Goal: Find specific page/section: Find specific page/section

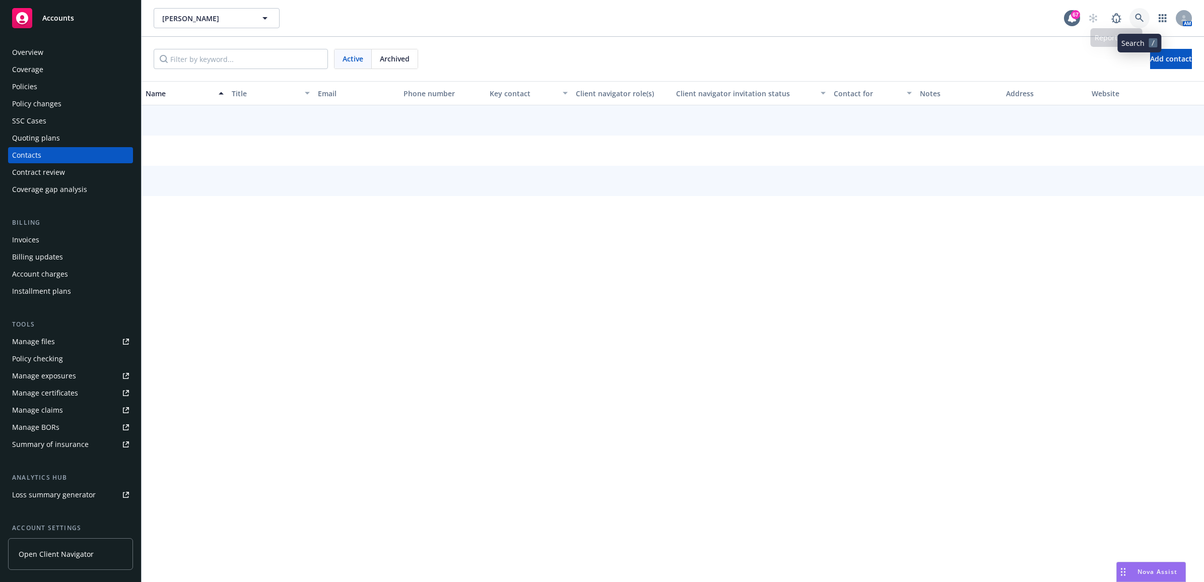
click at [1136, 19] on icon at bounding box center [1139, 18] width 9 height 9
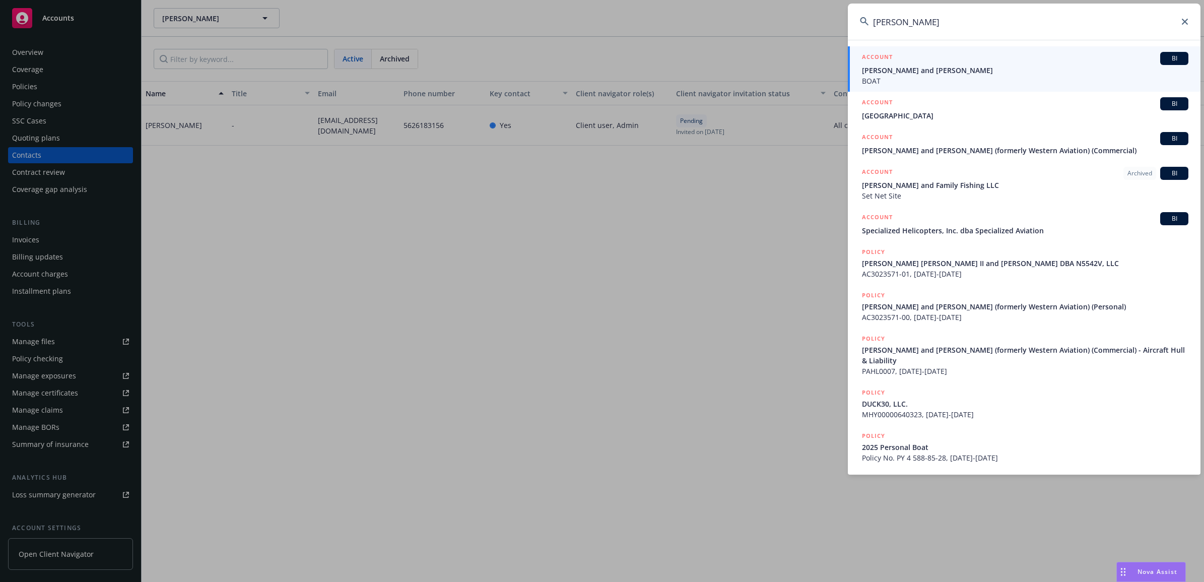
type input "[PERSON_NAME]"
click at [897, 70] on span "[PERSON_NAME] and [PERSON_NAME]" at bounding box center [1025, 70] width 327 height 11
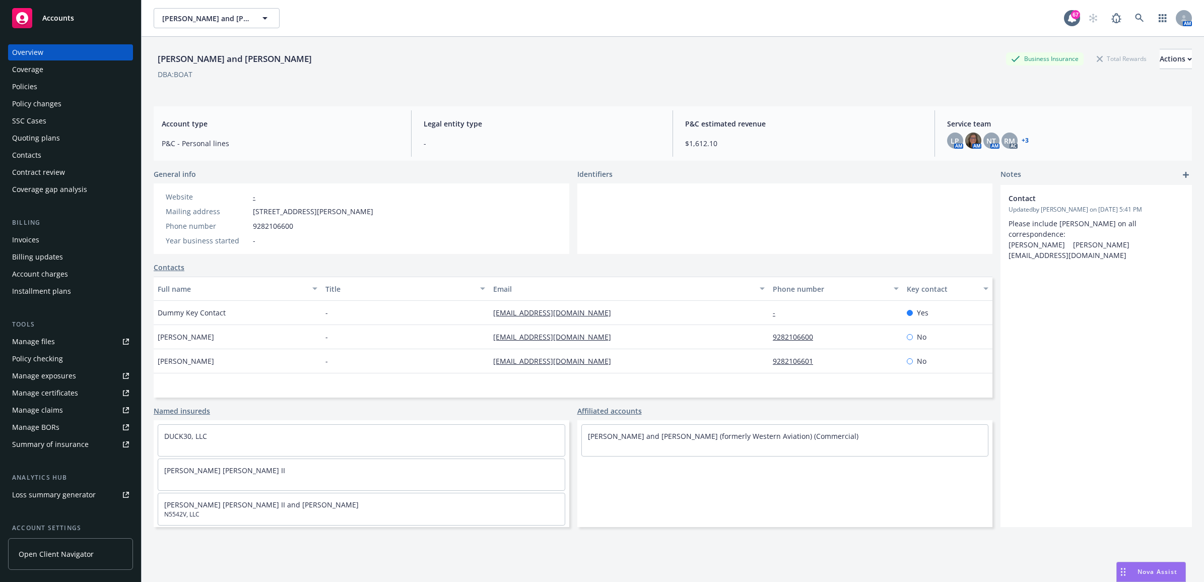
click at [98, 86] on div "Policies" at bounding box center [70, 87] width 117 height 16
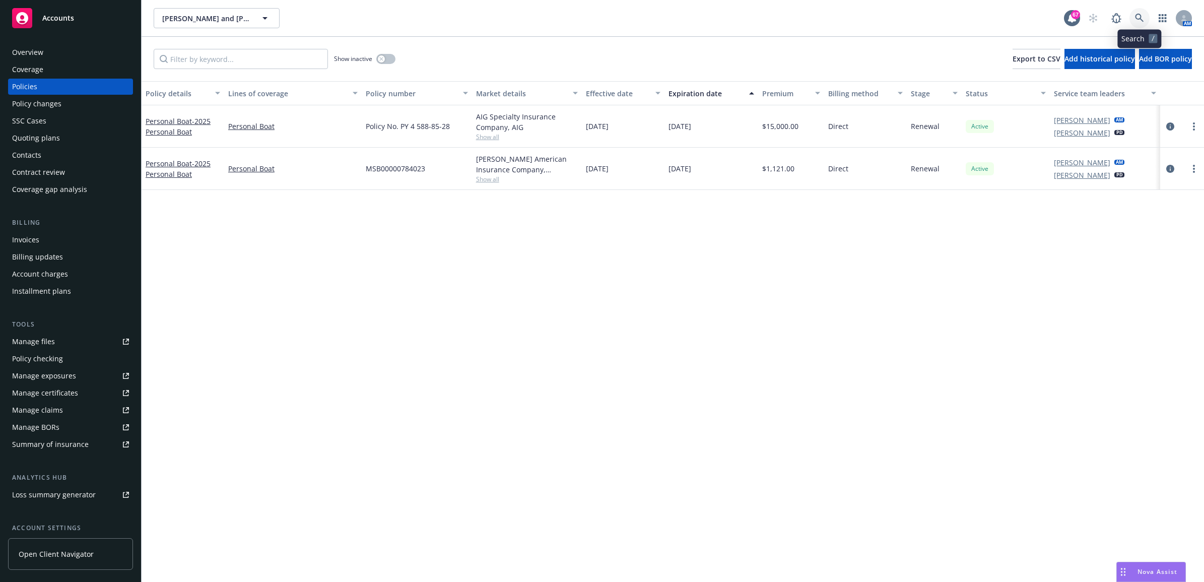
click at [1139, 18] on icon at bounding box center [1139, 18] width 9 height 9
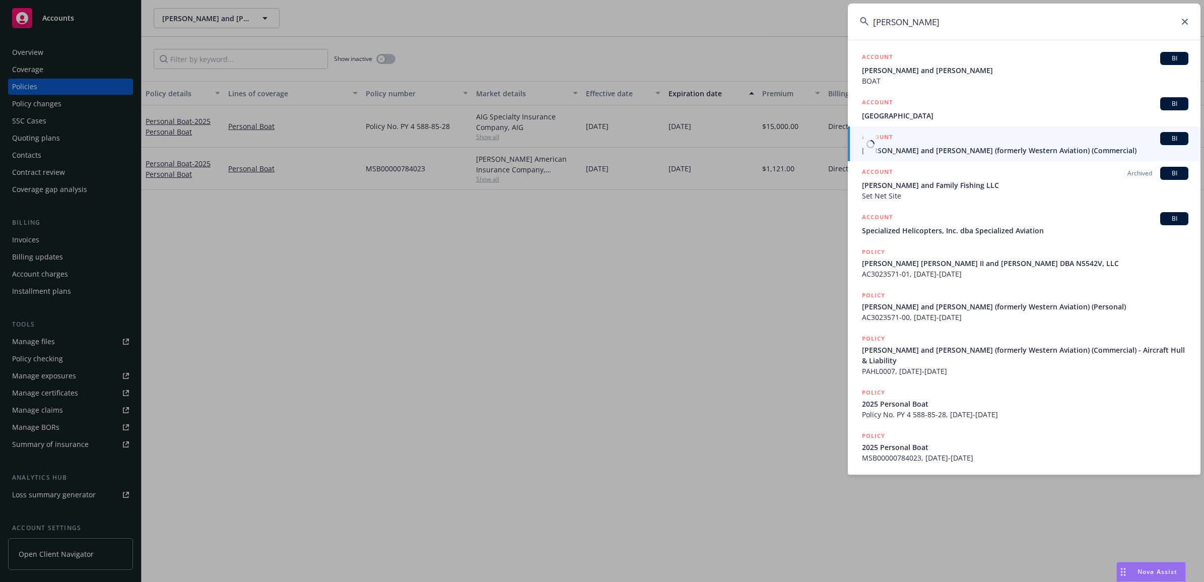
type input "[PERSON_NAME]"
click at [963, 146] on span "[PERSON_NAME] and [PERSON_NAME] (formerly Western Aviation) (Commercial)" at bounding box center [1025, 150] width 327 height 11
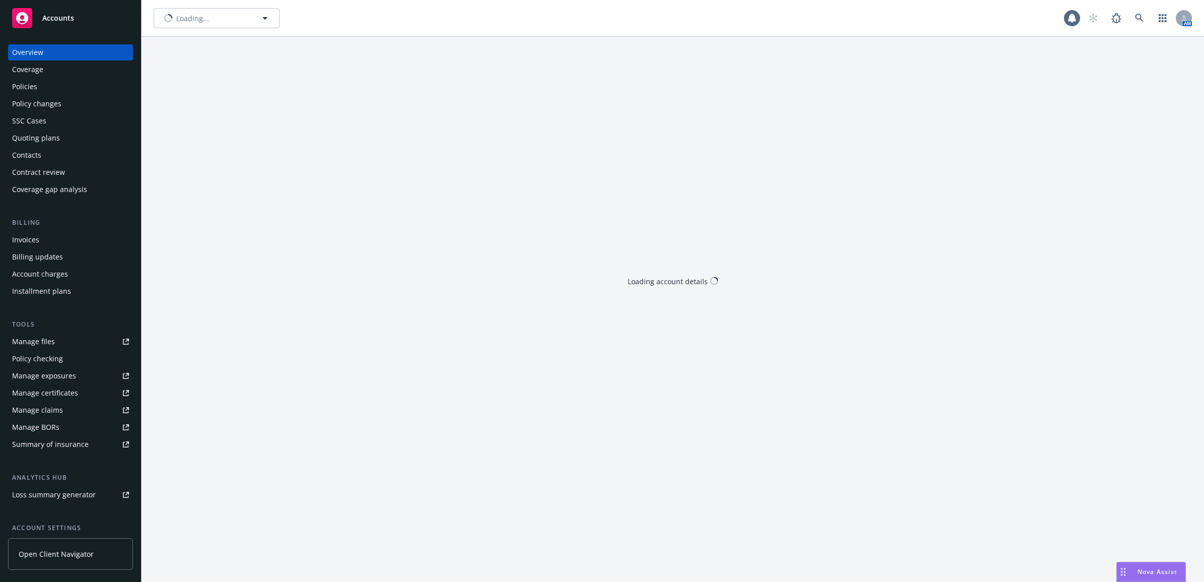
click at [28, 90] on div "Policies" at bounding box center [24, 87] width 25 height 16
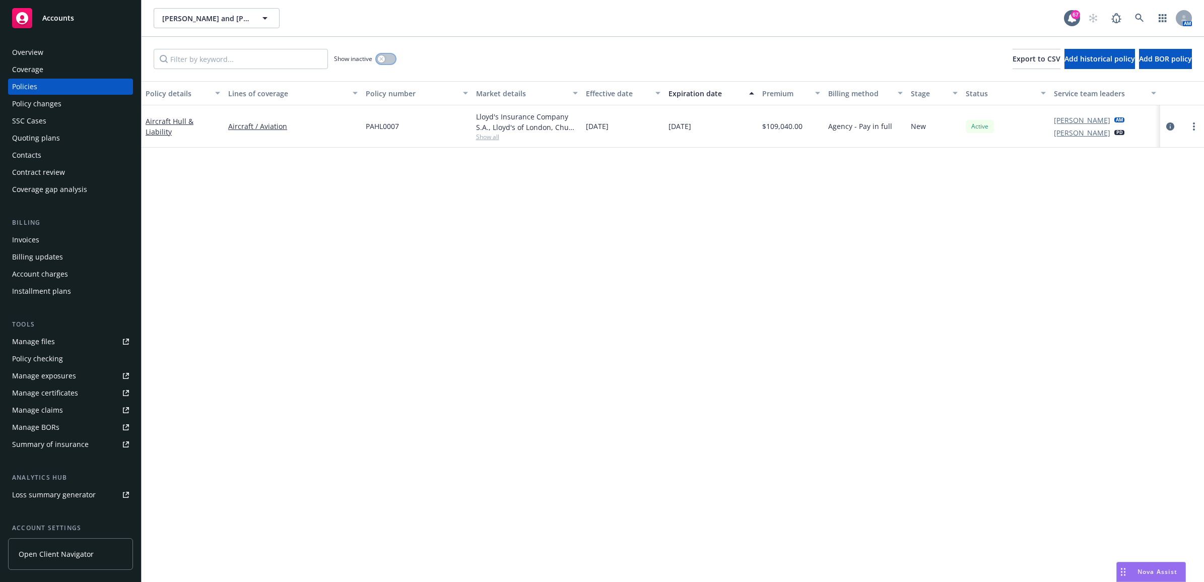
click at [391, 58] on button "button" at bounding box center [385, 59] width 19 height 10
click at [391, 58] on icon "button" at bounding box center [390, 58] width 4 height 3
